Goal: Task Accomplishment & Management: Complete application form

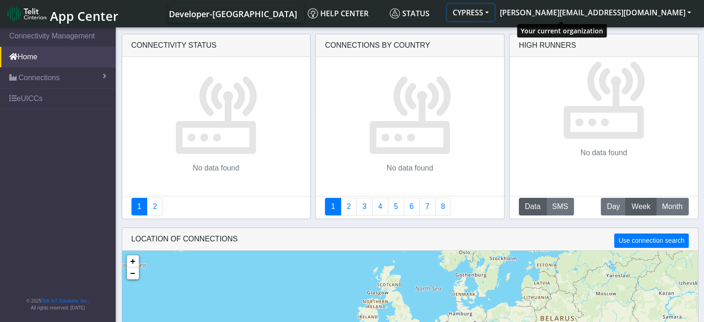
click at [494, 15] on button "CYPRESS" at bounding box center [470, 12] width 47 height 17
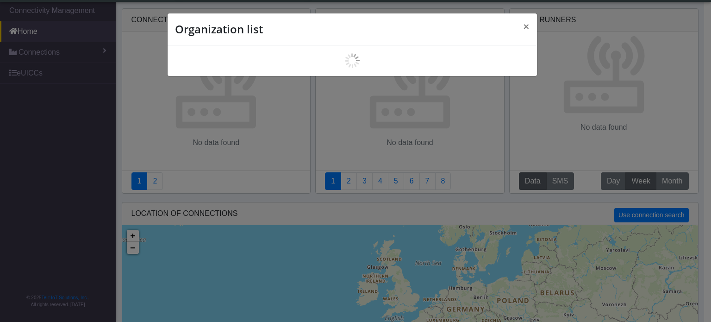
scroll to position [3, 0]
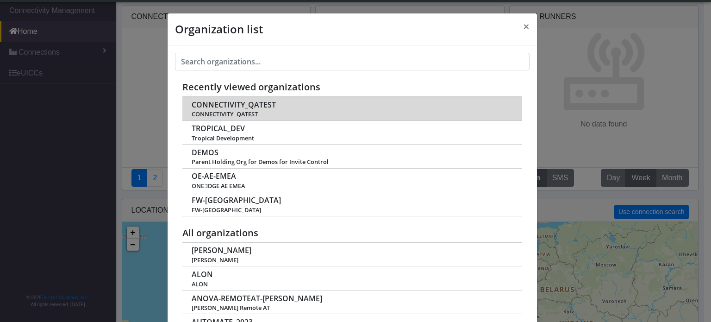
click at [248, 102] on span "CONNECTIVITY_QATEST" at bounding box center [234, 104] width 84 height 9
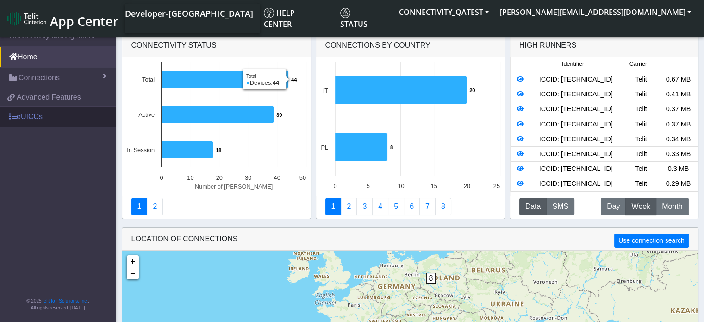
click at [33, 121] on link "eUICCs" at bounding box center [58, 116] width 116 height 20
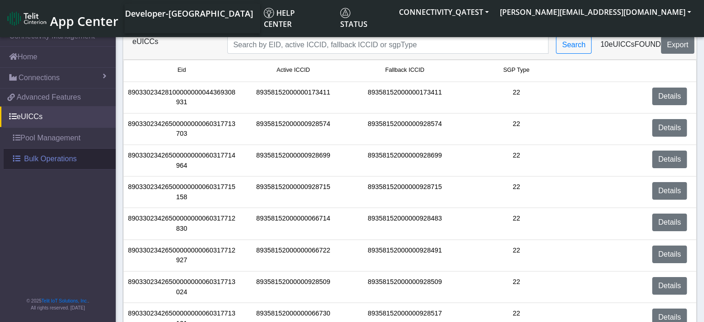
click at [30, 155] on span "Bulk Operations" at bounding box center [50, 158] width 53 height 11
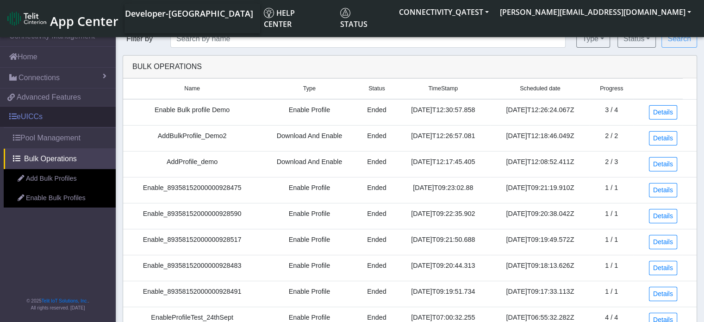
click at [46, 117] on link "eUICCs" at bounding box center [58, 116] width 116 height 20
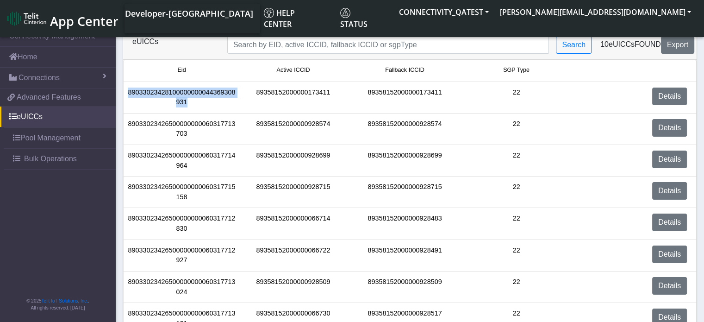
drag, startPoint x: 188, startPoint y: 103, endPoint x: 125, endPoint y: 91, distance: 63.7
click at [126, 91] on div "89033023428100000000044369308931" at bounding box center [182, 97] width 112 height 20
copy div "89033023428100000000044369308931"
click at [62, 154] on span "Bulk Operations" at bounding box center [50, 158] width 53 height 11
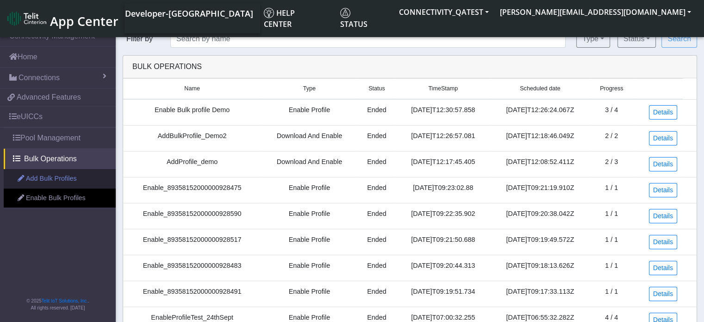
click at [65, 178] on link "Add Bulk Profiles" at bounding box center [60, 178] width 112 height 19
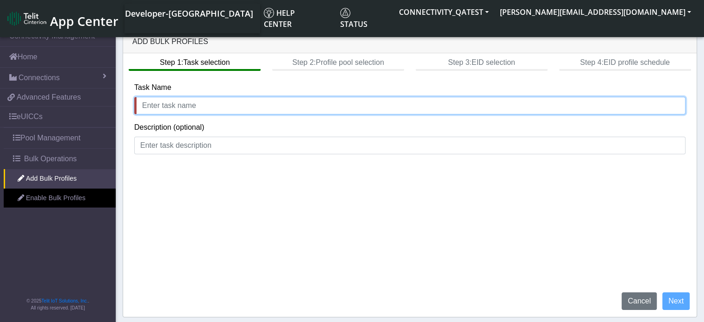
click at [219, 108] on input "text" at bounding box center [409, 106] width 551 height 18
type input "add"
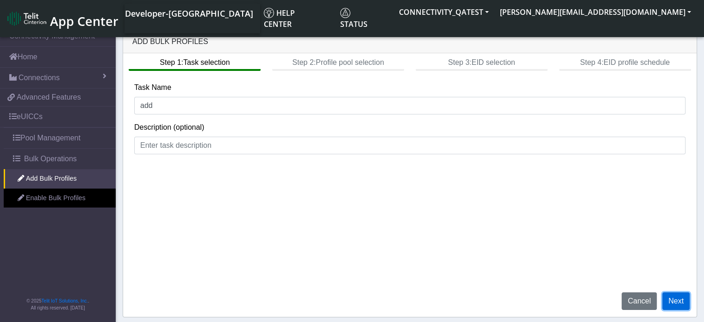
click at [674, 302] on button "Next" at bounding box center [675, 301] width 27 height 18
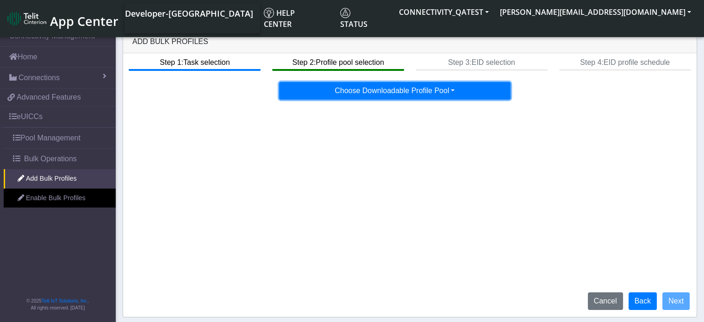
click at [418, 95] on button "Choose Downloadable Profile Pool" at bounding box center [394, 91] width 231 height 18
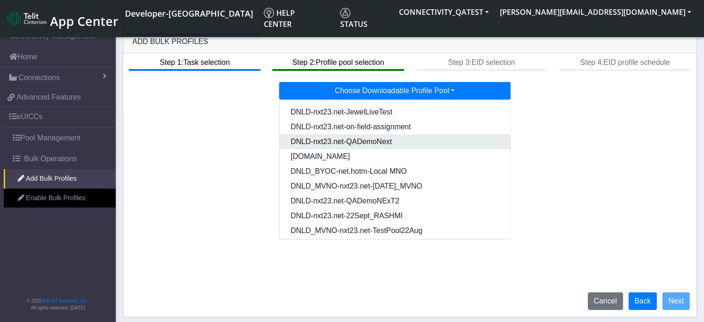
click at [386, 146] on Pool7eab5334-eaa0-4b38-b93b-2f7c70d4aa37-dropdown "DNLD-nxt23.net-QADemoNext" at bounding box center [395, 141] width 231 height 15
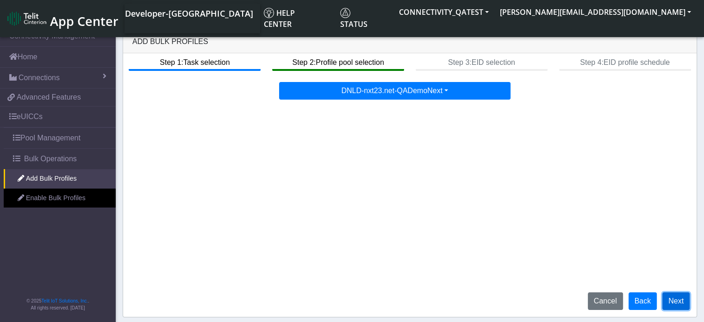
click at [674, 301] on button "Next" at bounding box center [675, 301] width 27 height 18
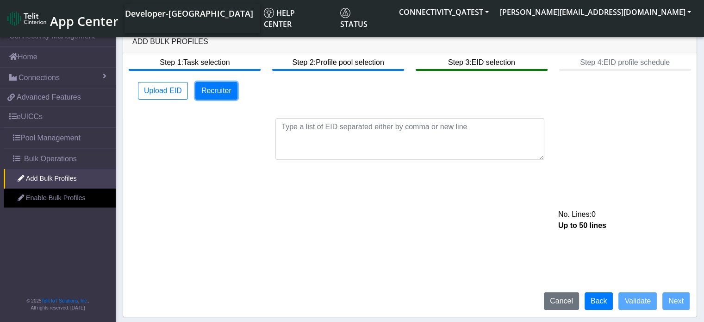
click at [229, 91] on button "Recruiter" at bounding box center [216, 91] width 42 height 18
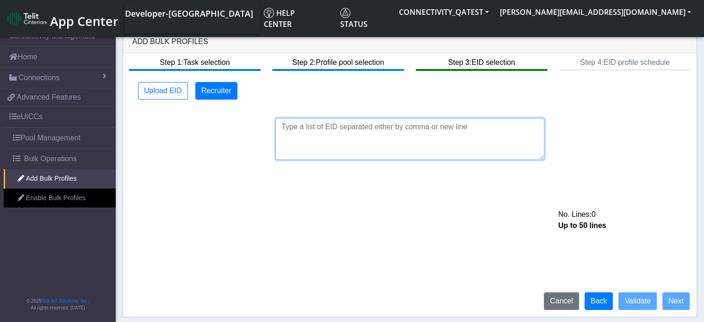
click at [291, 129] on textarea at bounding box center [409, 139] width 269 height 42
paste textarea "89033023428100000000044369308931"
type textarea "8903302342810000000004436930893"
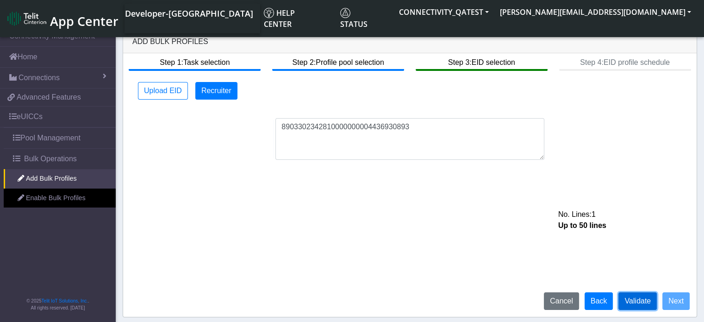
click at [632, 304] on button "Validate" at bounding box center [637, 301] width 38 height 18
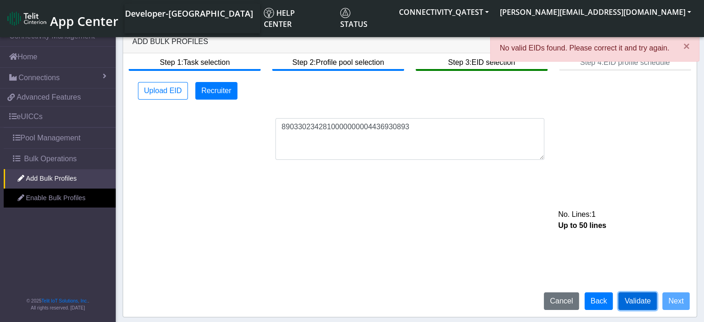
click at [639, 303] on button "Validate" at bounding box center [637, 301] width 38 height 18
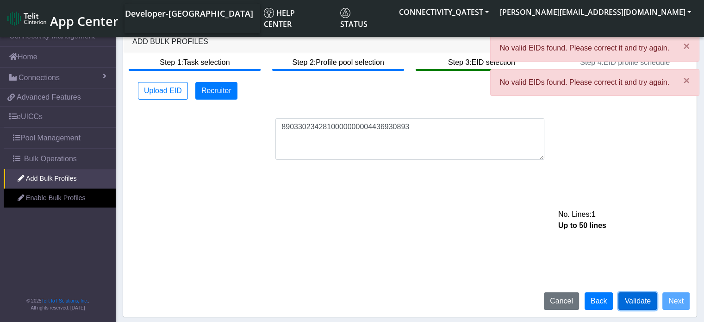
click at [639, 303] on button "Validate" at bounding box center [637, 301] width 38 height 18
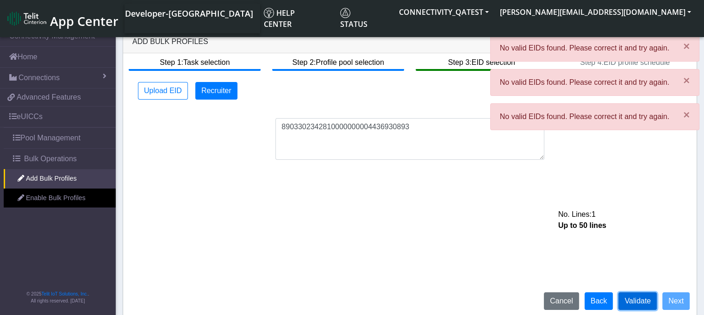
click at [639, 303] on button "Validate" at bounding box center [637, 301] width 38 height 18
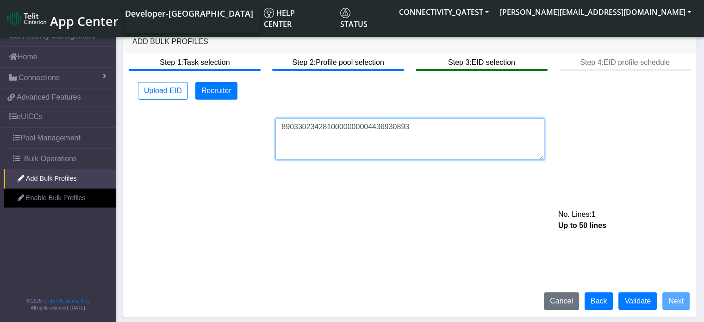
drag, startPoint x: 403, startPoint y: 127, endPoint x: 261, endPoint y: 111, distance: 143.0
click at [261, 111] on div "8903302342810000000004436930893 No. Lines: 1 Up to 50 lines" at bounding box center [409, 133] width 565 height 53
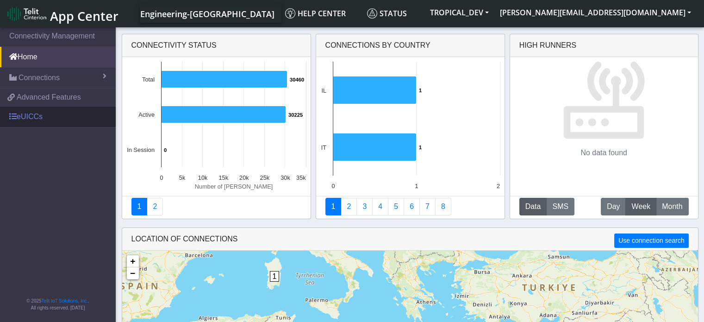
click at [29, 117] on link "eUICCs" at bounding box center [58, 116] width 116 height 20
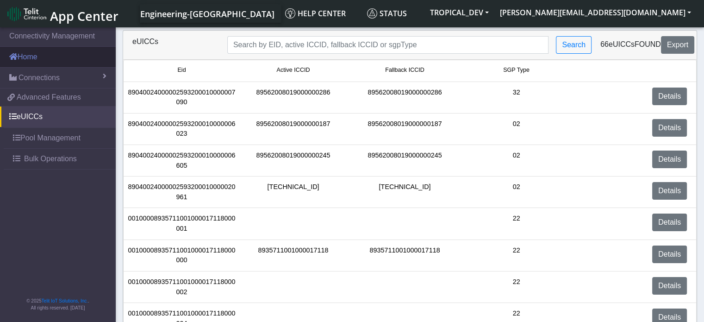
click at [46, 47] on link "Home" at bounding box center [58, 57] width 116 height 20
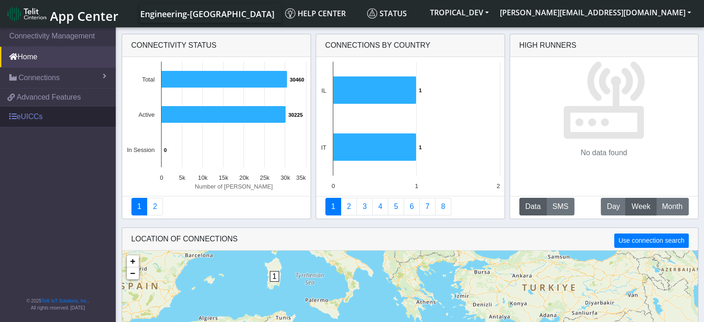
click at [32, 112] on link "eUICCs" at bounding box center [58, 116] width 116 height 20
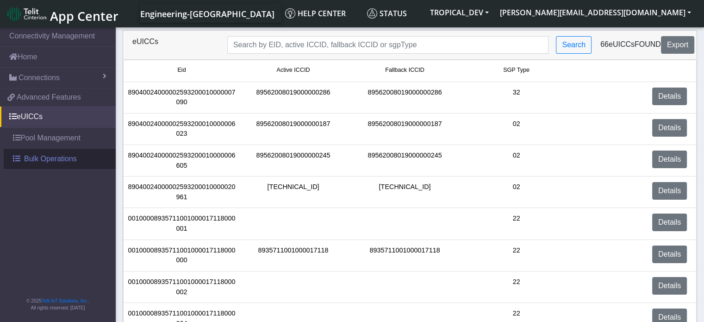
click at [25, 155] on span "Bulk Operations" at bounding box center [50, 158] width 53 height 11
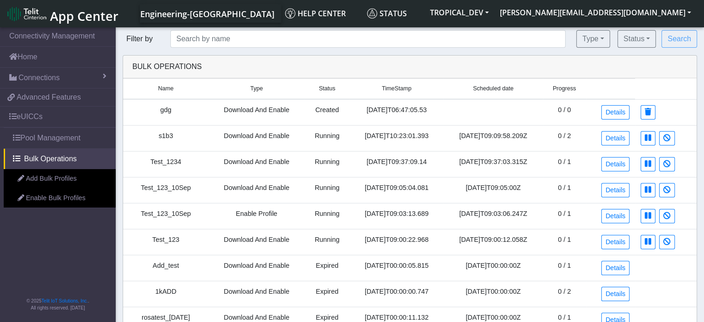
click at [30, 140] on link "Pool Management" at bounding box center [60, 138] width 112 height 20
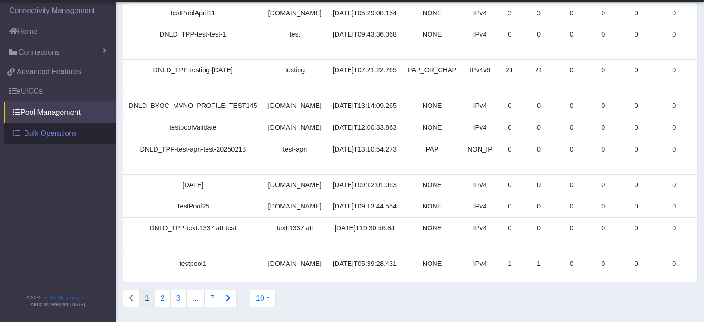
click at [31, 139] on link "Bulk Operations" at bounding box center [60, 133] width 112 height 20
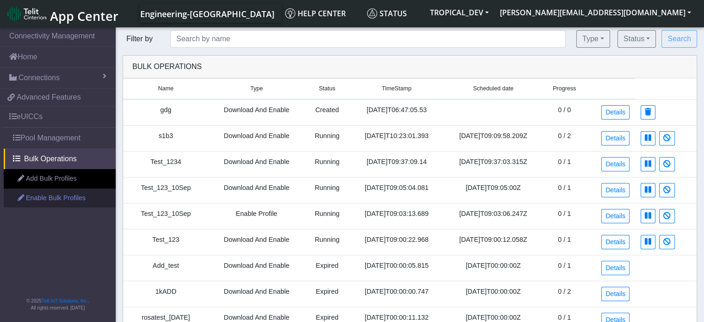
click at [56, 197] on link "Enable Bulk Profiles" at bounding box center [60, 197] width 112 height 19
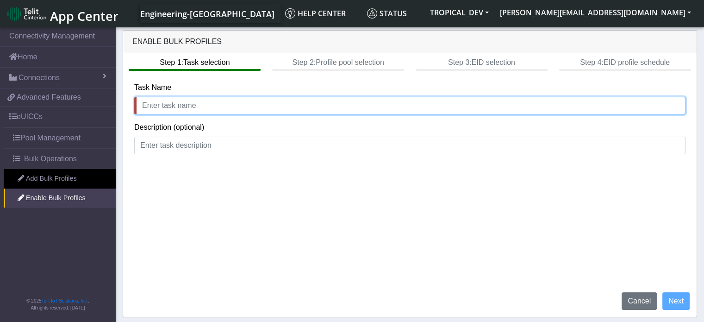
click at [165, 106] on input "text" at bounding box center [409, 106] width 551 height 18
type input "add"
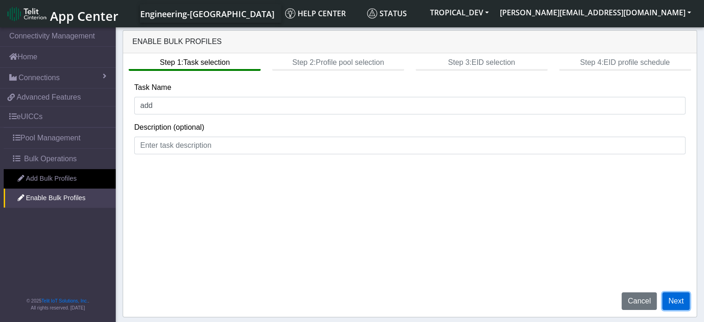
click at [677, 298] on button "Next" at bounding box center [675, 301] width 27 height 18
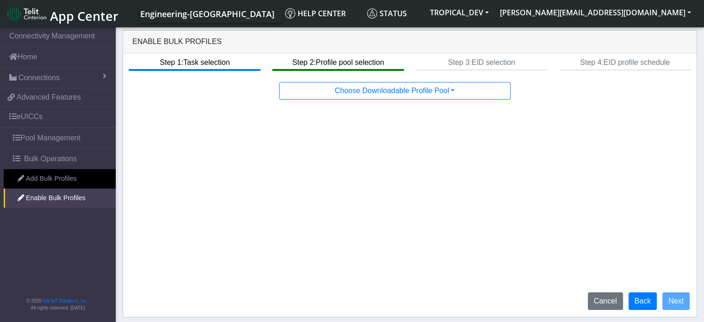
click at [356, 100] on div "Step 1: Task selection Step 2: Profile pool selection Step 3: EID selection Ste…" at bounding box center [410, 184] width 574 height 263
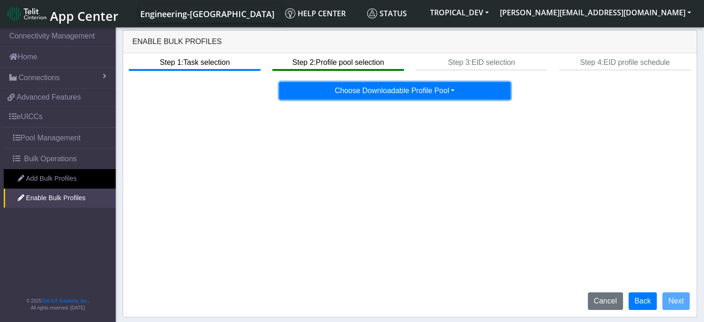
click at [349, 95] on button "Choose Downloadable Profile Pool" at bounding box center [394, 91] width 231 height 18
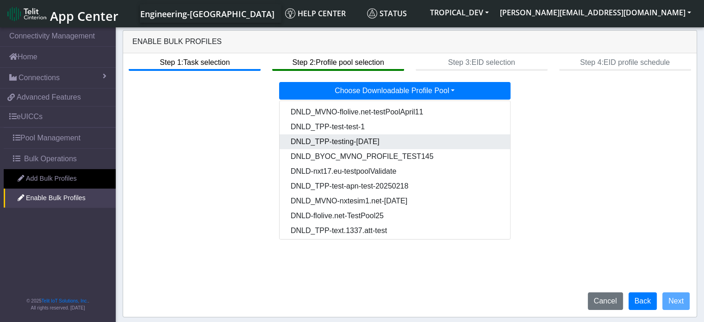
click at [335, 148] on Pool0d1230bc-1970-4d35-9e5b-a3092314a228-dropdown "DNLD_TPP-testing-[DATE]" at bounding box center [395, 141] width 231 height 15
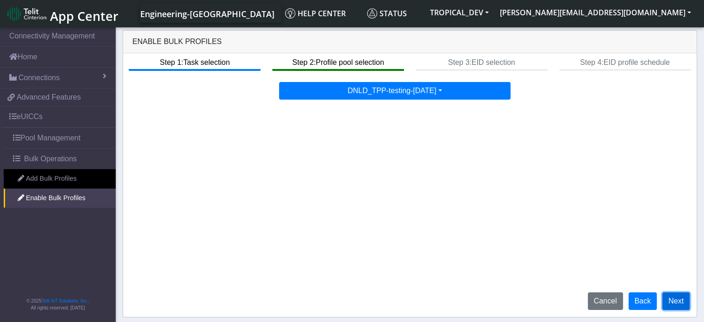
click at [675, 300] on button "Next" at bounding box center [675, 301] width 27 height 18
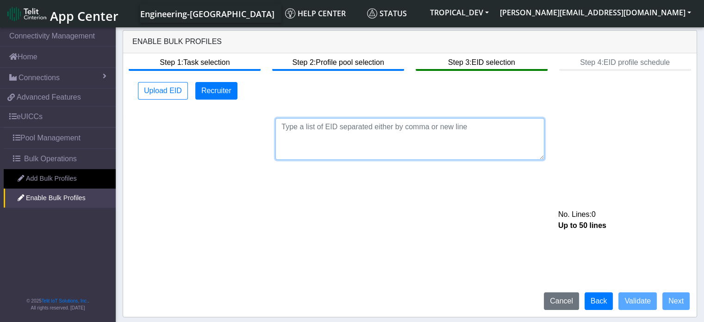
click at [384, 140] on textarea at bounding box center [409, 139] width 269 height 42
paste textarea "89033023428100000000044369308931"
type textarea "89033023428100000000044369308931"
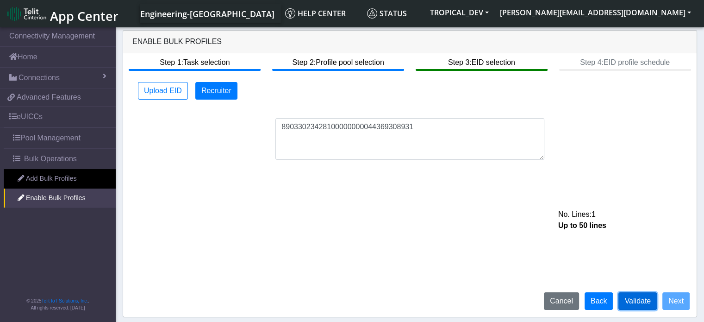
click at [639, 305] on button "Validate" at bounding box center [637, 301] width 38 height 18
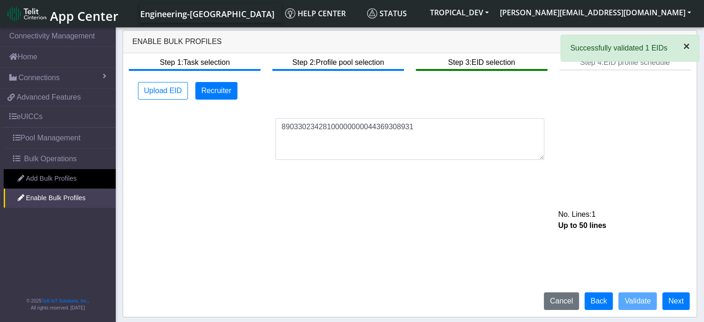
click at [684, 50] on span "×" at bounding box center [686, 46] width 6 height 12
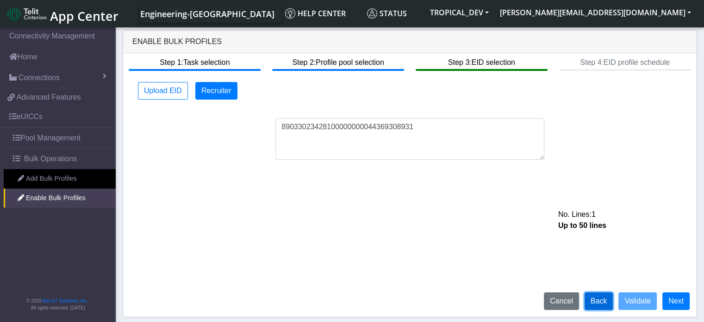
click at [604, 303] on button "Back" at bounding box center [599, 301] width 29 height 18
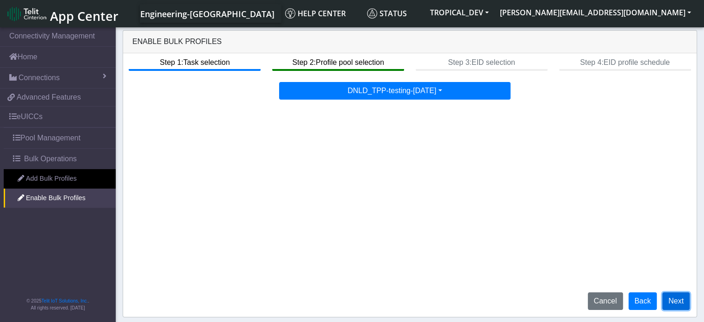
click at [678, 303] on button "Next" at bounding box center [675, 301] width 27 height 18
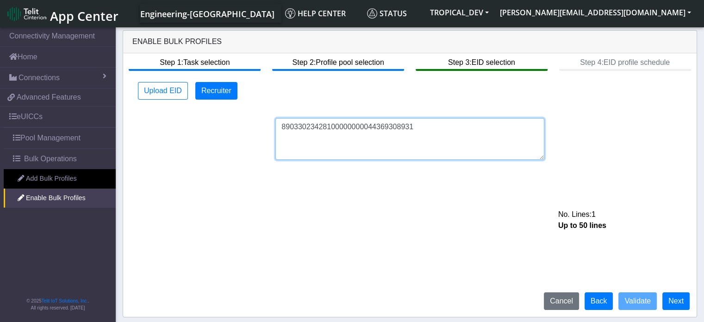
drag, startPoint x: 414, startPoint y: 126, endPoint x: 400, endPoint y: 126, distance: 14.3
click at [400, 126] on textarea "89033023428100000000044369308931" at bounding box center [409, 139] width 269 height 42
type textarea "890330234281000000000443693089c"
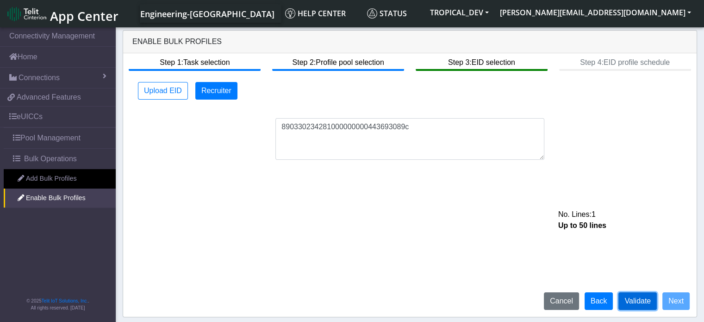
click at [641, 294] on button "Validate" at bounding box center [637, 301] width 38 height 18
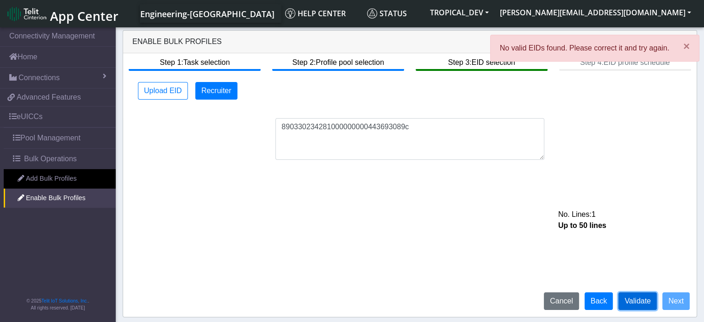
click at [643, 302] on button "Validate" at bounding box center [637, 301] width 38 height 18
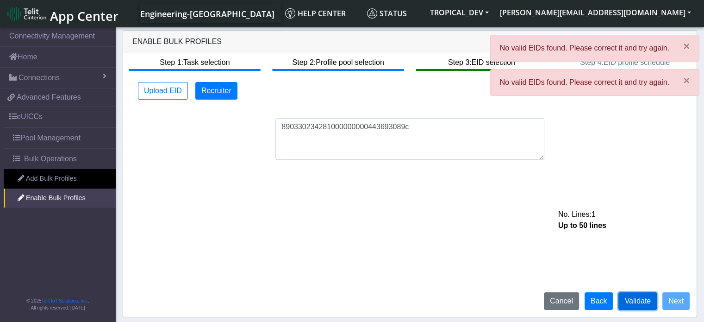
click at [643, 302] on button "Validate" at bounding box center [637, 301] width 38 height 18
